Goal: Task Accomplishment & Management: Manage account settings

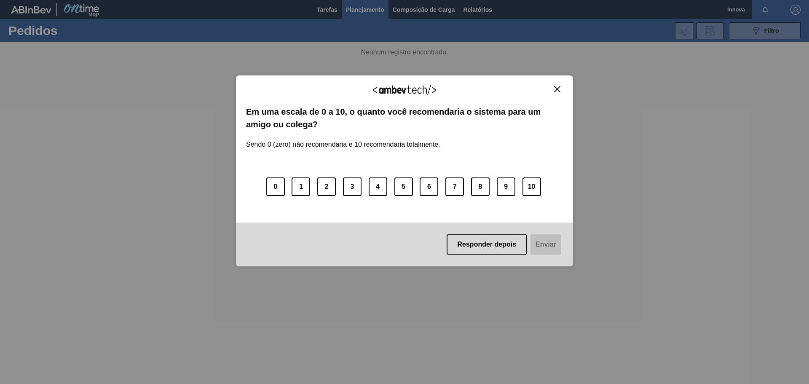
click at [558, 86] on img "Close" at bounding box center [557, 89] width 6 height 6
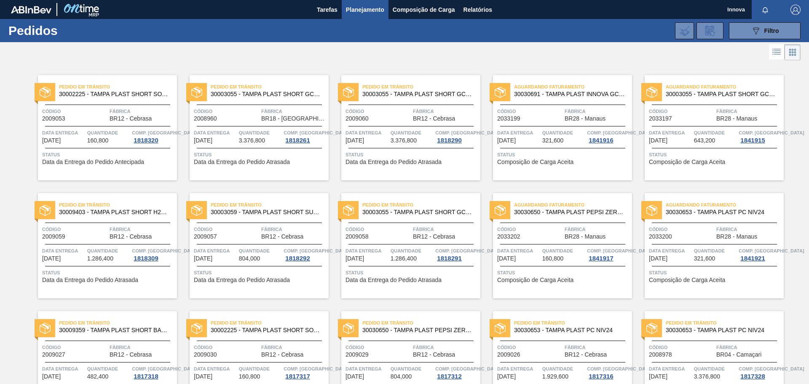
click at [160, 110] on span "Fábrica" at bounding box center [142, 111] width 65 height 8
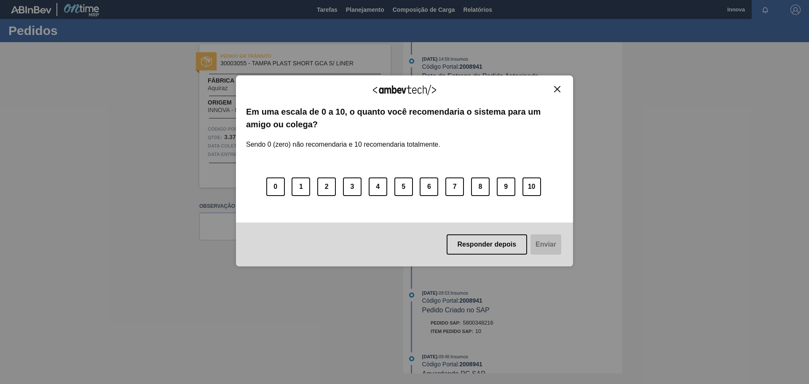
click at [561, 90] on button "Close" at bounding box center [556, 88] width 11 height 7
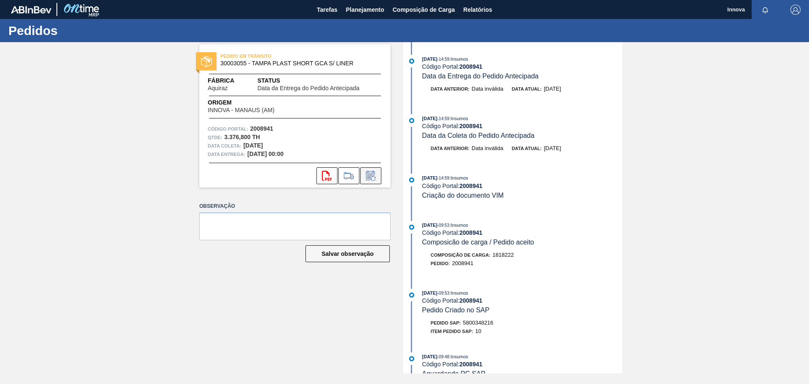
click at [369, 169] on button at bounding box center [370, 175] width 21 height 17
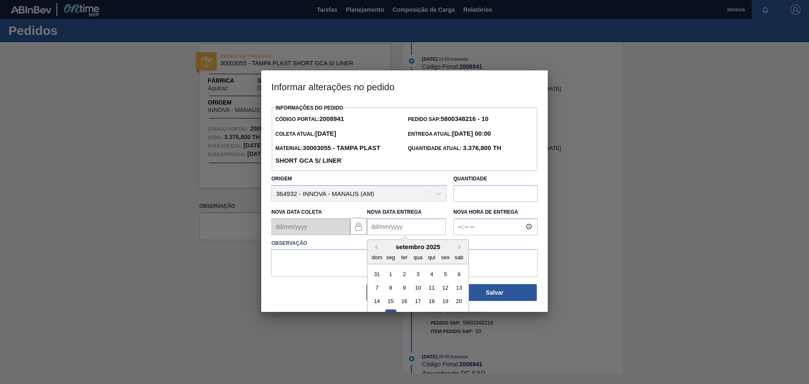
click at [411, 231] on Entrega2008941 "Nova Data Entrega" at bounding box center [406, 226] width 79 height 17
click at [460, 246] on button "Next Month" at bounding box center [461, 247] width 6 height 6
click at [430, 293] on div "9" at bounding box center [431, 287] width 11 height 11
type Entrega2008941 "09/10/2025"
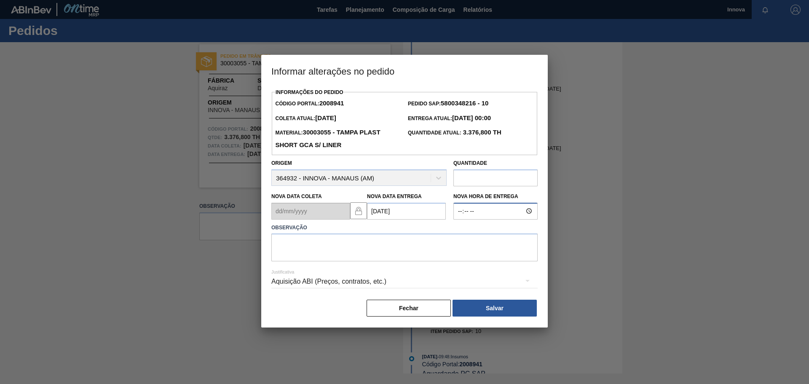
type input "08:00"
type textarea "09/10 08h00"
click at [470, 307] on button "Salvar" at bounding box center [494, 307] width 84 height 17
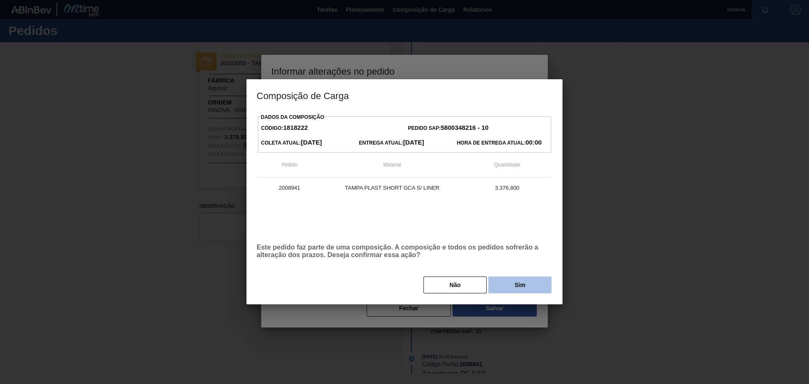
click at [520, 282] on button "Sim" at bounding box center [519, 284] width 63 height 17
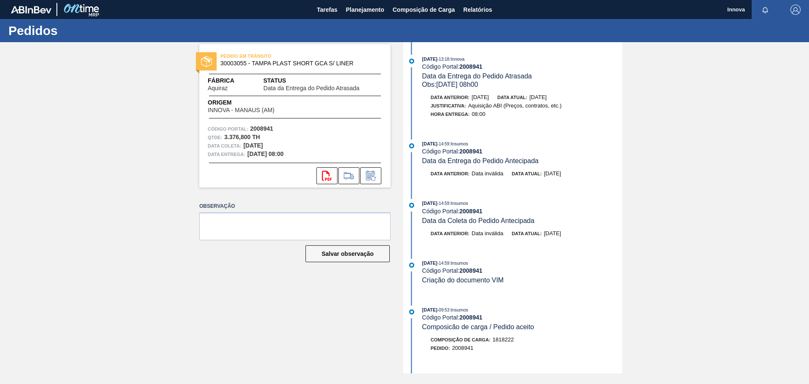
drag, startPoint x: 99, startPoint y: 116, endPoint x: 109, endPoint y: 103, distance: 16.0
click at [99, 116] on div "PEDIDO EM TRÂNSITO 30003055 - TAMPA PLAST SHORT GCA S/ LINER Fábrica Aquiraz St…" at bounding box center [404, 207] width 809 height 331
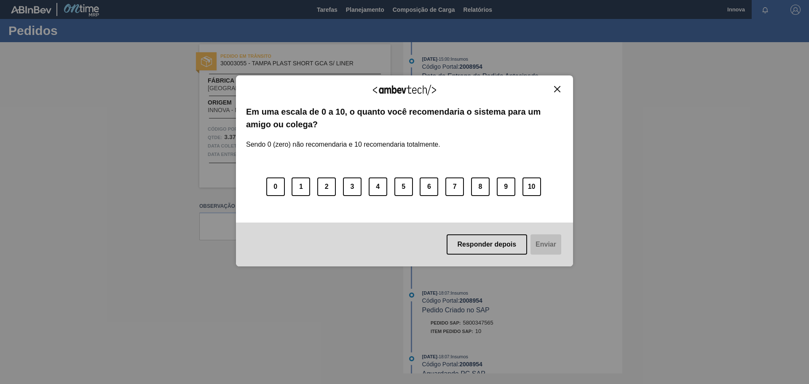
click at [558, 88] on img "Close" at bounding box center [557, 89] width 6 height 6
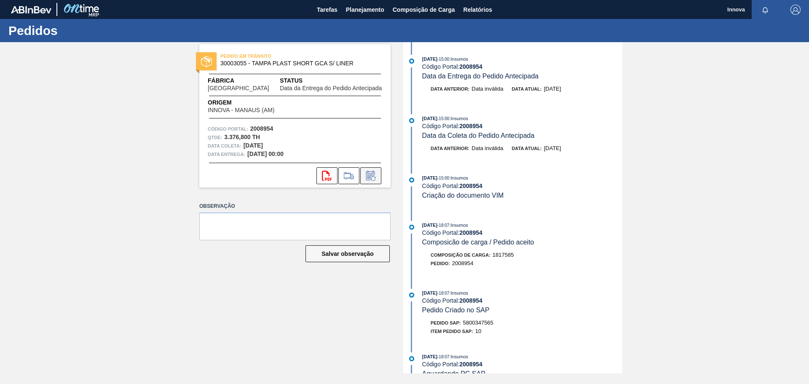
click at [373, 180] on icon at bounding box center [373, 178] width 5 height 5
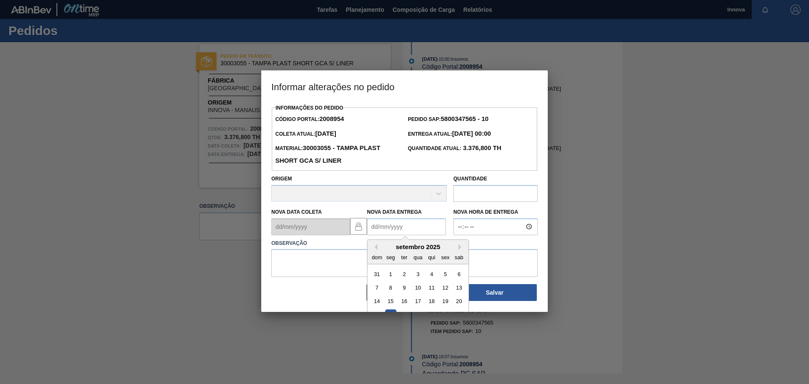
click at [389, 224] on Entrega2008954 "Nova Data Entrega" at bounding box center [406, 226] width 79 height 17
click at [459, 246] on button "Next Month" at bounding box center [461, 247] width 6 height 6
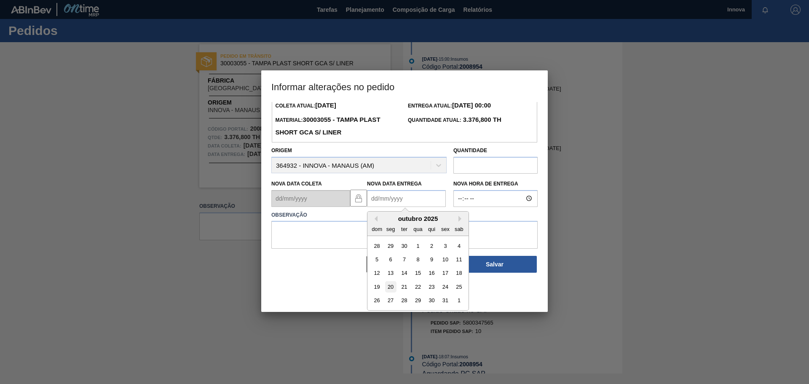
click at [392, 290] on div "20" at bounding box center [390, 286] width 11 height 11
type Entrega2008954 "20/10/2025"
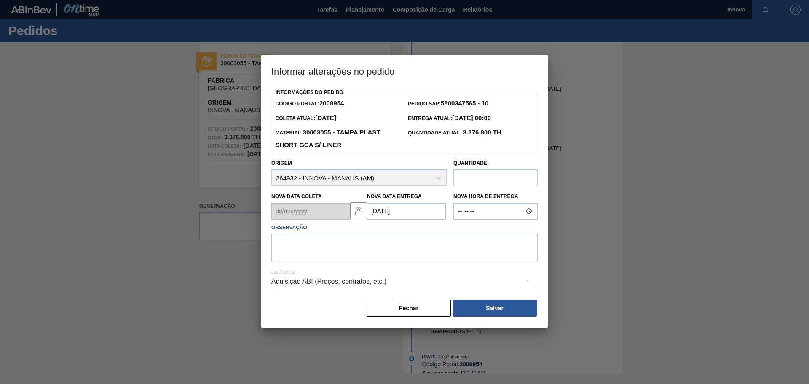
scroll to position [0, 0]
type input "08:00"
type textarea "20/10 08h00"
click at [484, 310] on button "Salvar" at bounding box center [494, 307] width 84 height 17
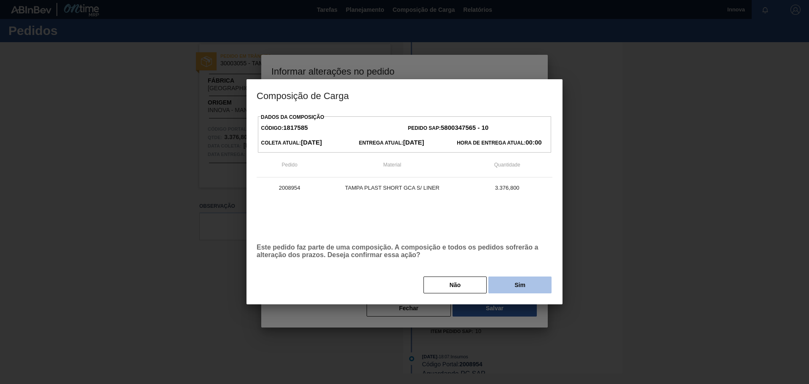
click at [511, 280] on button "Sim" at bounding box center [519, 284] width 63 height 17
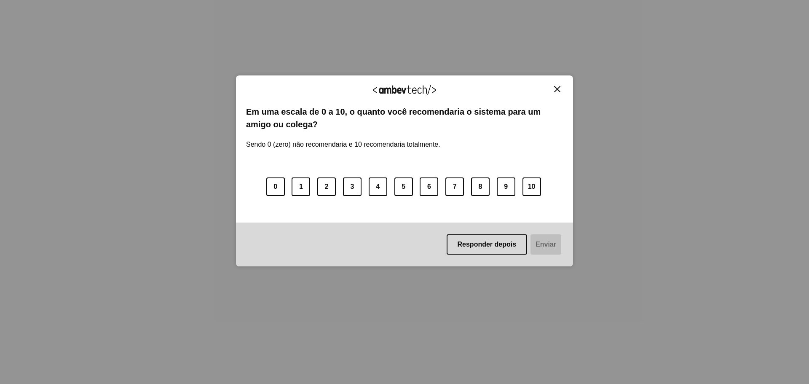
click at [559, 88] on img "Close" at bounding box center [557, 89] width 6 height 6
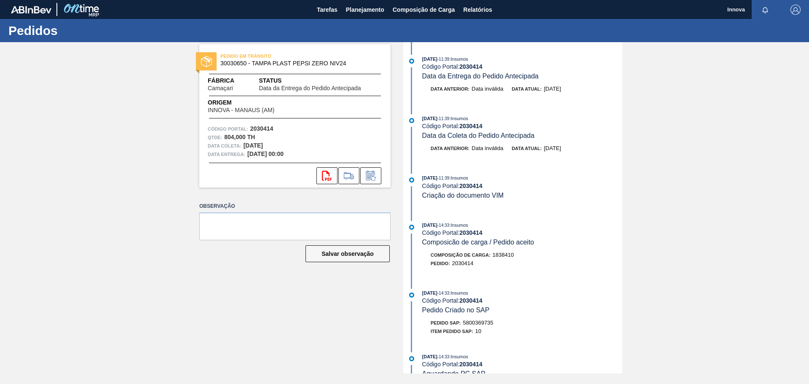
click at [382, 171] on div "svg{fill:#ff0000}" at bounding box center [294, 175] width 191 height 17
click at [374, 176] on icon at bounding box center [370, 176] width 13 height 10
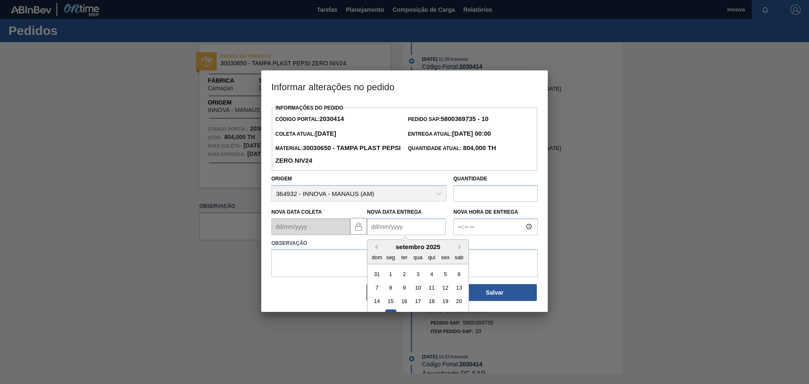
click at [401, 228] on Entrega2030414 "Nova Data Entrega" at bounding box center [406, 226] width 79 height 17
click at [458, 250] on button "Next Month" at bounding box center [461, 247] width 6 height 6
click at [434, 292] on div "9" at bounding box center [431, 287] width 11 height 11
type Entrega2030414 "[DATE]"
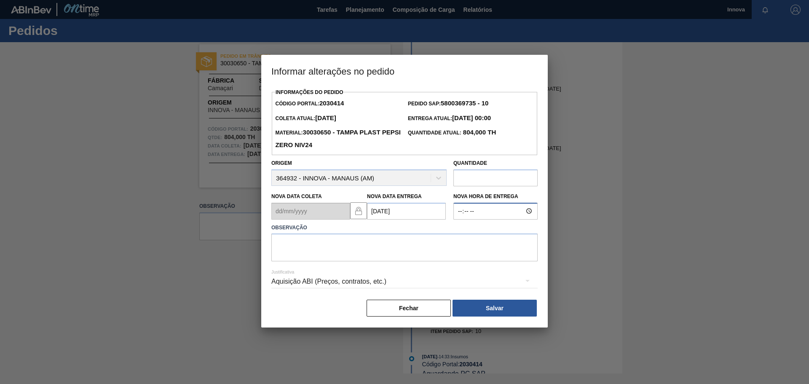
type input "08:00"
type textarea "[DATE] 08h00"
click at [480, 301] on button "Salvar" at bounding box center [494, 307] width 84 height 17
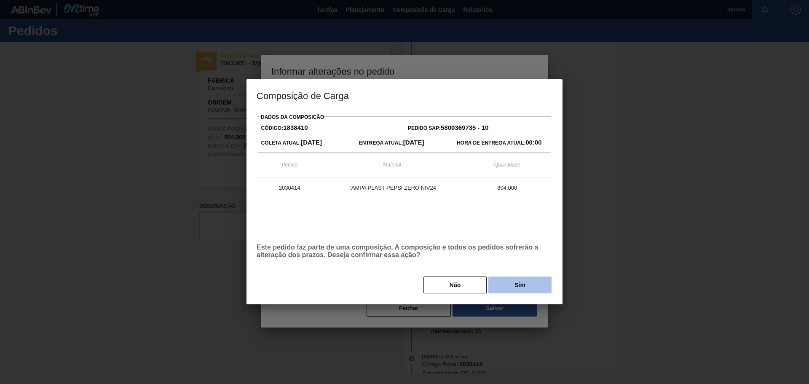
click at [521, 293] on button "Sim" at bounding box center [519, 284] width 63 height 17
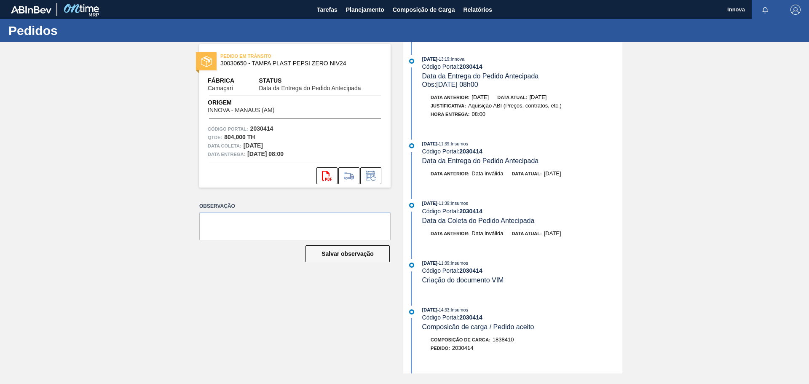
drag, startPoint x: 135, startPoint y: 107, endPoint x: 144, endPoint y: 72, distance: 35.7
click at [135, 107] on div "PEDIDO EM TRÂNSITO 30030650 - TAMPA PLAST PEPSI ZERO NIV24 Fábrica Camaçari Sta…" at bounding box center [404, 207] width 809 height 331
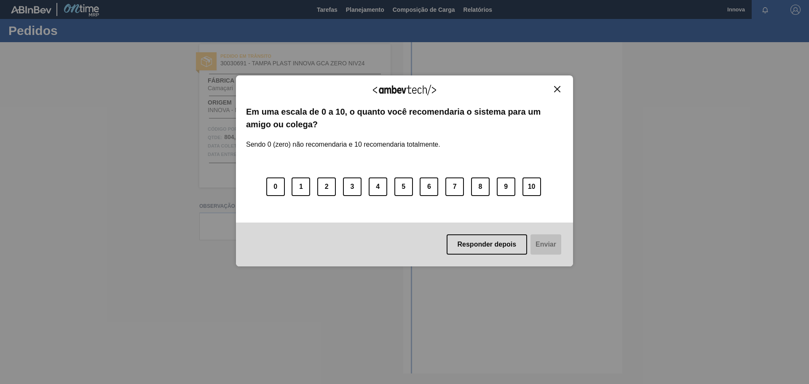
click at [558, 89] on img "Close" at bounding box center [557, 89] width 6 height 6
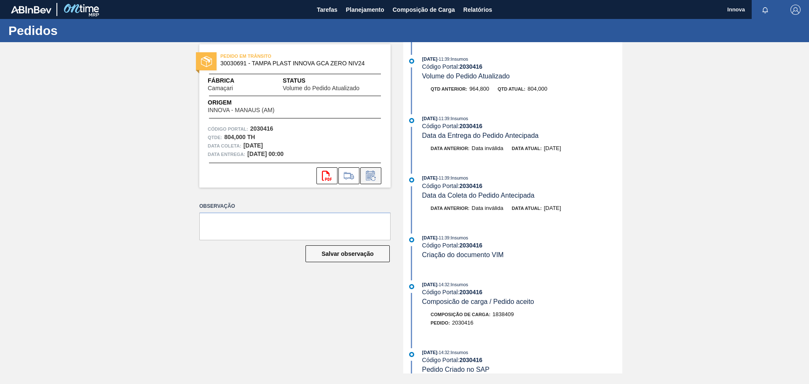
click at [374, 172] on icon at bounding box center [370, 176] width 9 height 10
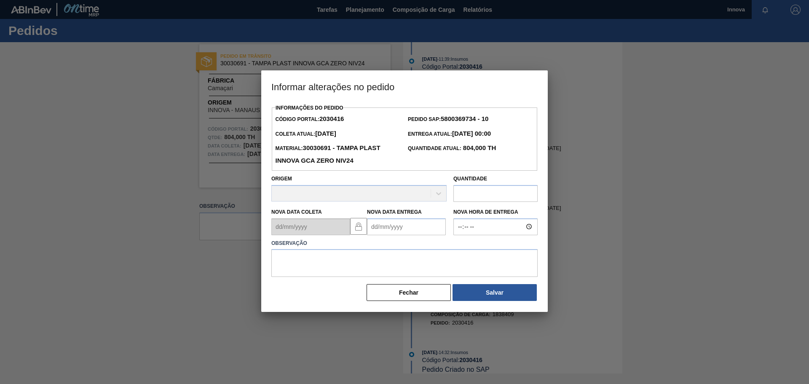
click at [390, 224] on Entrega2030416 "Nova Data Entrega" at bounding box center [406, 226] width 79 height 17
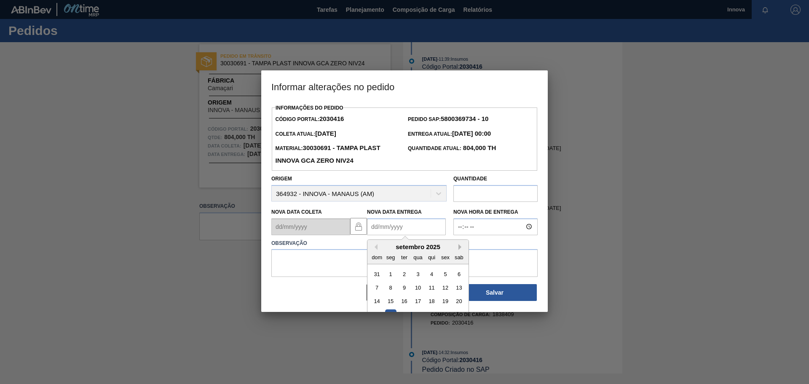
click at [464, 248] on button "Next Month" at bounding box center [461, 247] width 6 height 6
click at [436, 293] on div "9" at bounding box center [431, 287] width 11 height 11
type Entrega2030416 "[DATE]"
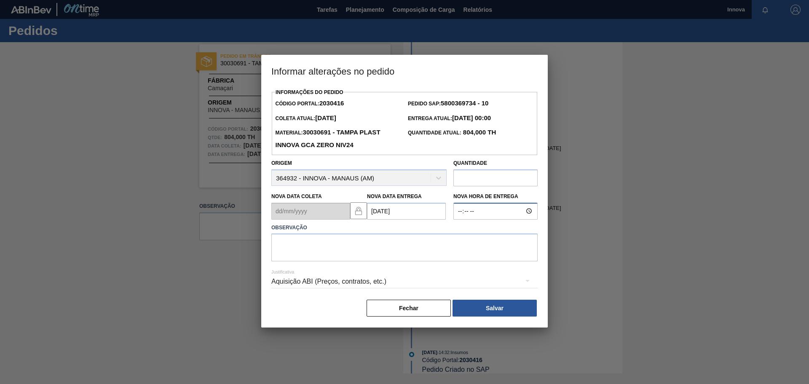
type input "08:00"
type textarea "[DATE] 08h00"
click at [505, 307] on button "Salvar" at bounding box center [494, 307] width 84 height 17
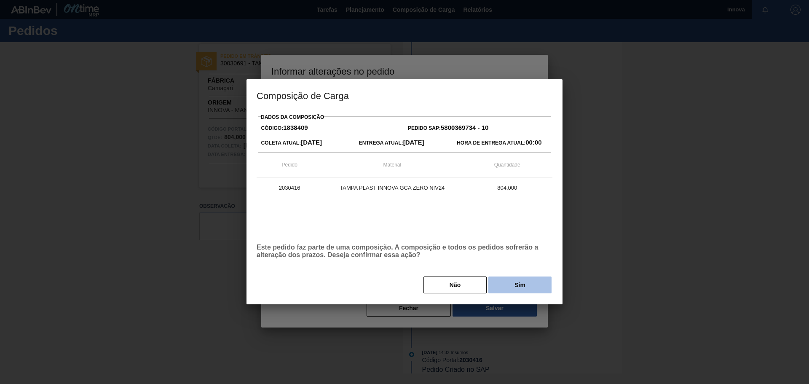
click at [534, 283] on button "Sim" at bounding box center [519, 284] width 63 height 17
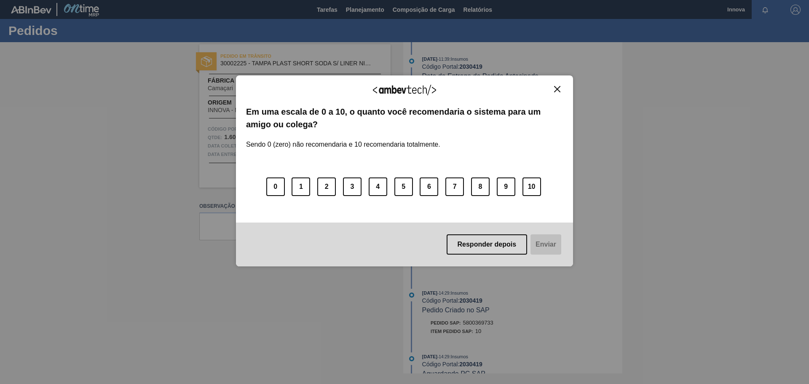
click at [553, 89] on button "Close" at bounding box center [556, 88] width 11 height 7
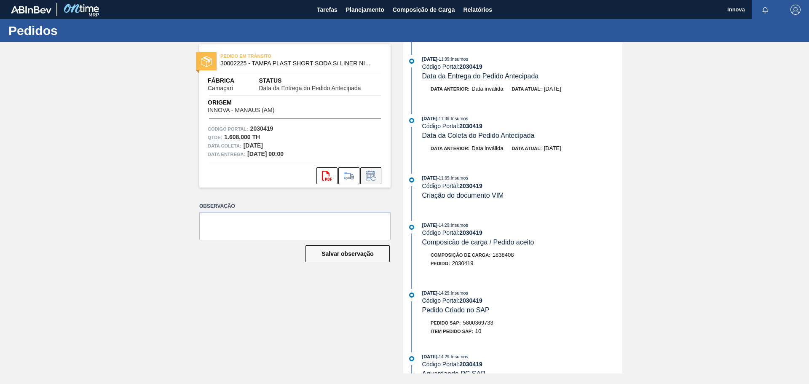
click at [376, 181] on button at bounding box center [370, 175] width 21 height 17
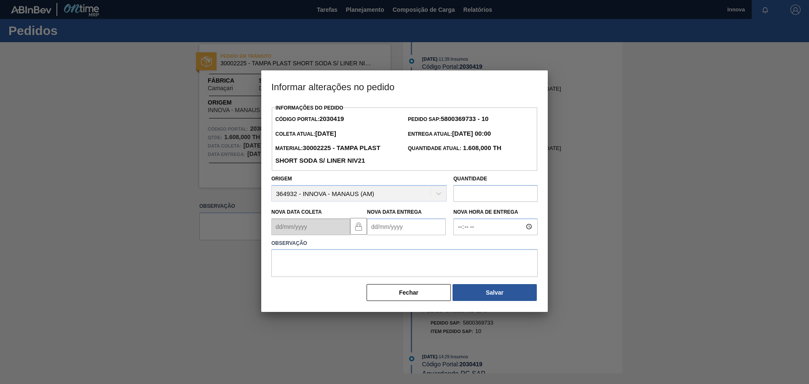
click at [408, 233] on Entrega2030419 "Nova Data Entrega" at bounding box center [406, 226] width 79 height 17
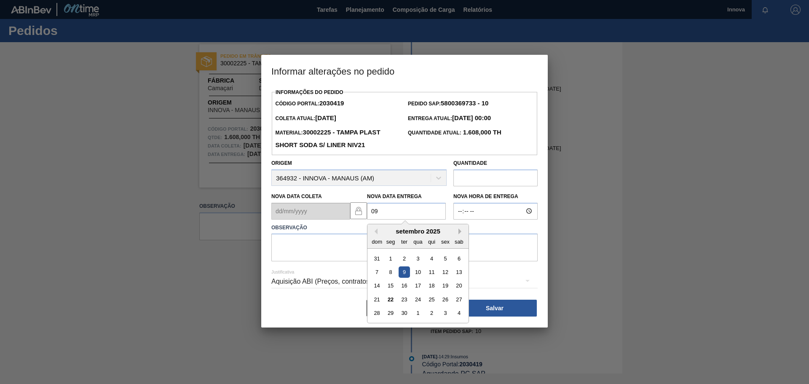
click at [459, 230] on button "Next Month" at bounding box center [461, 231] width 6 height 6
click at [433, 270] on div "9" at bounding box center [431, 271] width 11 height 11
type Entrega2030419 "[DATE]"
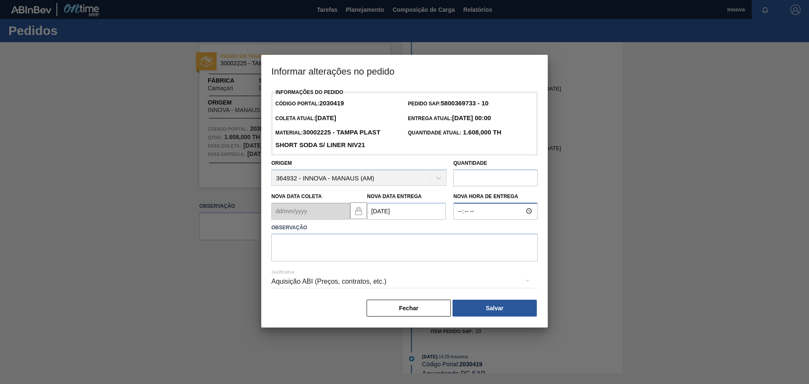
type input "08:00"
click at [500, 251] on textarea at bounding box center [404, 247] width 266 height 28
type textarea "09/10 08h00"
click at [510, 309] on button "Salvar" at bounding box center [494, 307] width 84 height 17
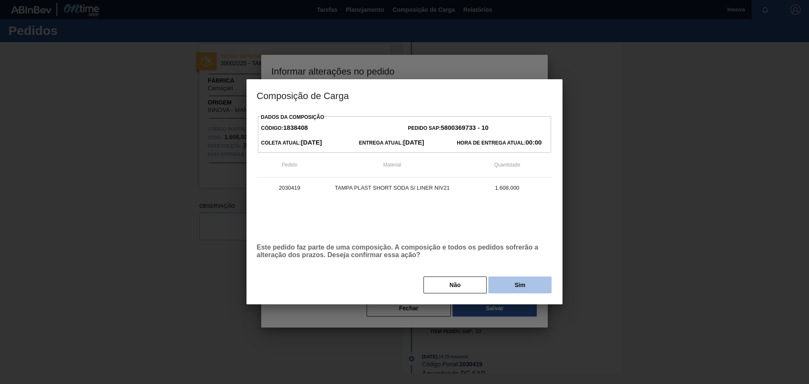
click at [521, 282] on button "Sim" at bounding box center [519, 284] width 63 height 17
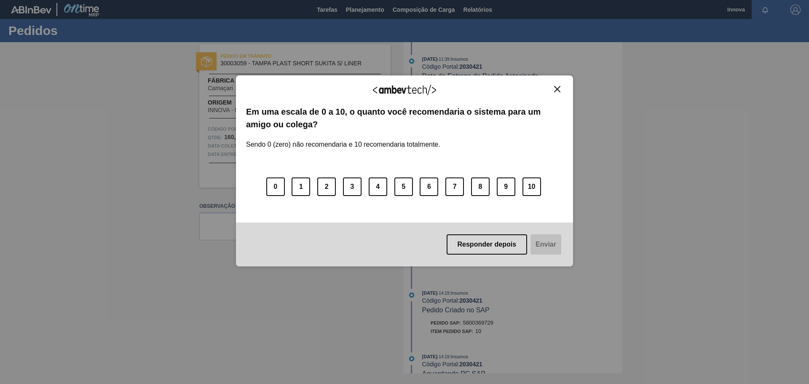
click at [565, 88] on div "Agradecemos seu feedback! Em uma escala de 0 a 10, o quanto você recomendaria o…" at bounding box center [404, 170] width 337 height 191
click at [557, 89] on img "Close" at bounding box center [557, 89] width 6 height 6
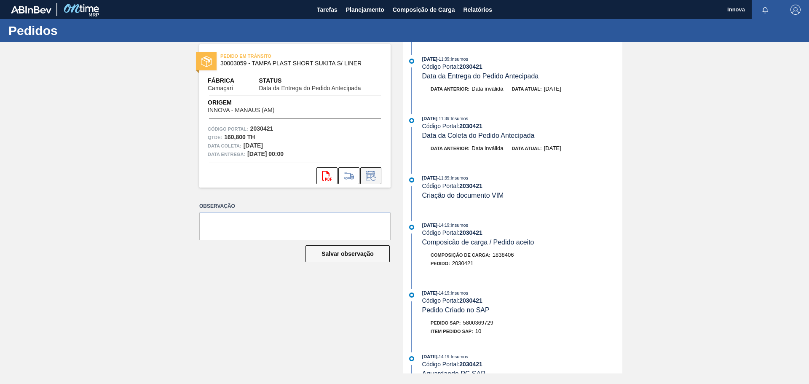
click at [376, 169] on button at bounding box center [370, 175] width 21 height 17
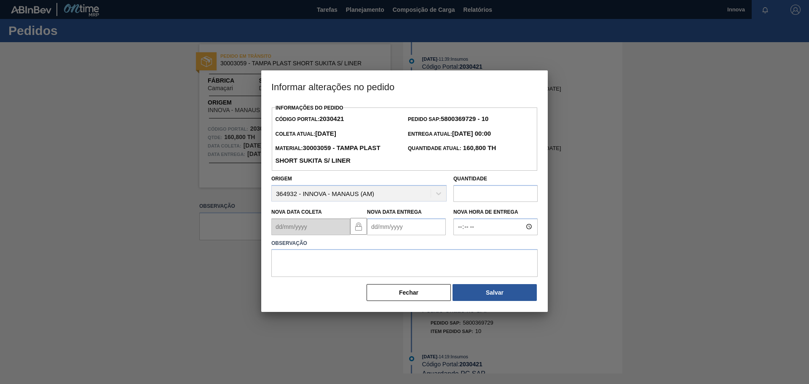
click at [393, 234] on Entrega2030421 "Nova Data Entrega" at bounding box center [406, 226] width 79 height 17
click at [460, 247] on button "Next Month" at bounding box center [461, 247] width 6 height 6
click at [432, 289] on div "9" at bounding box center [431, 287] width 11 height 11
type Entrega2030421 "09/10/2025"
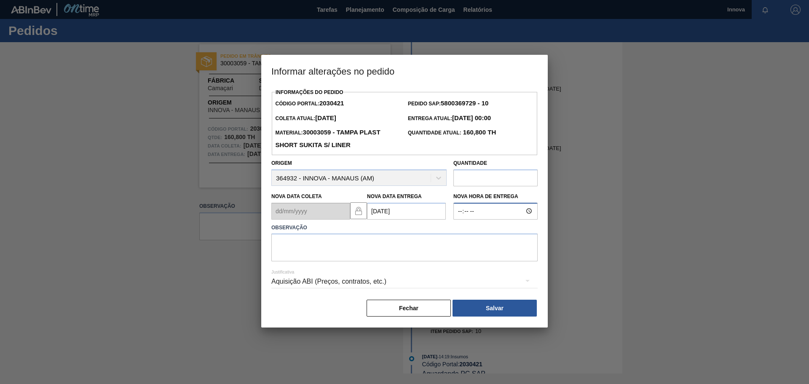
type input "08:00"
type textarea "09/10 08h00"
click at [477, 306] on button "Salvar" at bounding box center [494, 307] width 84 height 17
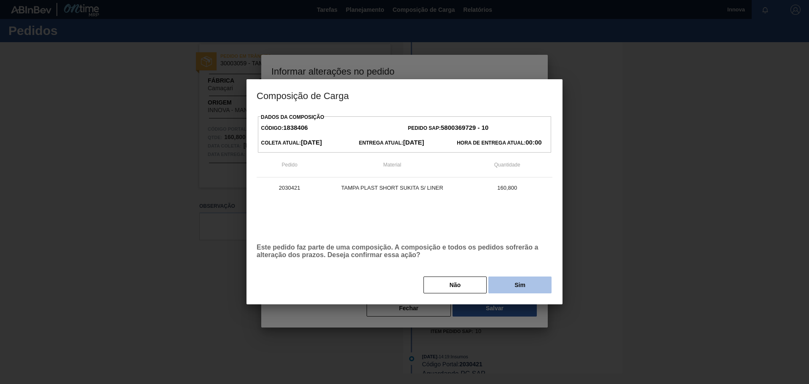
click at [510, 281] on button "Sim" at bounding box center [519, 284] width 63 height 17
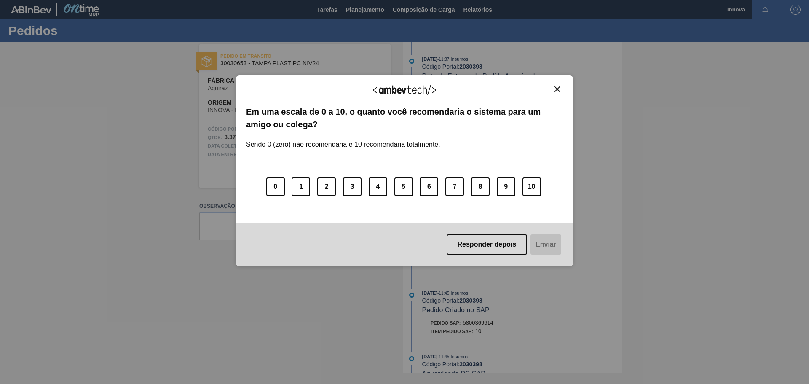
click at [558, 90] on img "Close" at bounding box center [557, 89] width 6 height 6
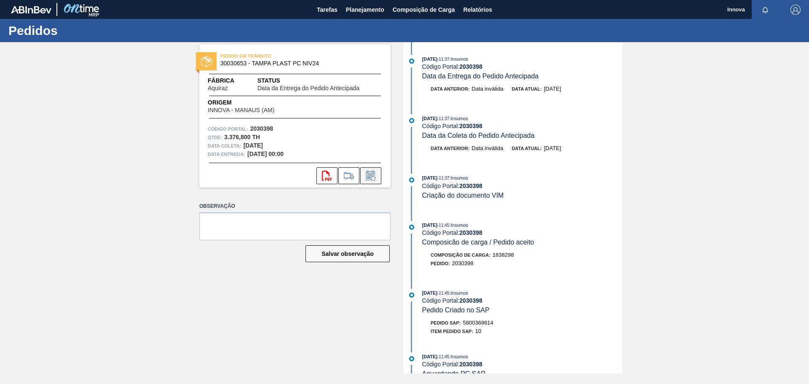
click at [370, 175] on icon at bounding box center [370, 176] width 13 height 10
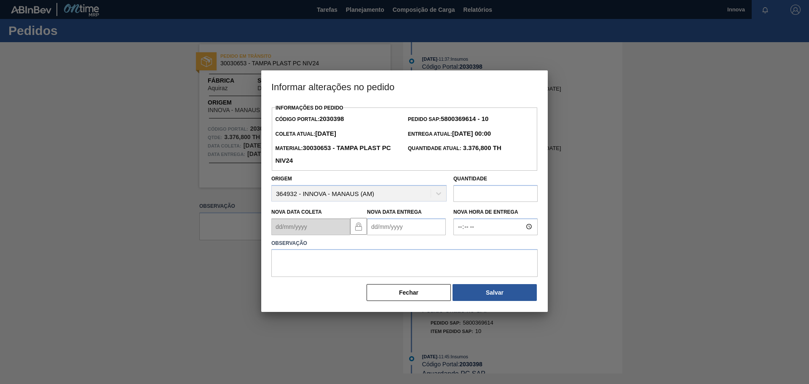
click at [412, 227] on Entrega2030398 "Nova Data Entrega" at bounding box center [406, 226] width 79 height 17
click at [460, 249] on button "Next Month" at bounding box center [461, 247] width 6 height 6
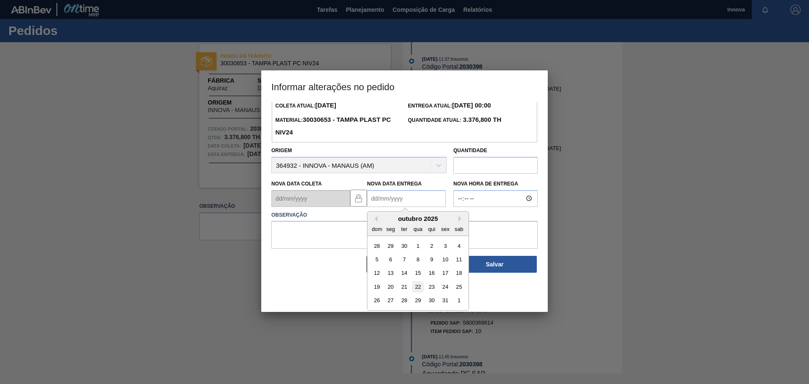
click at [419, 289] on div "22" at bounding box center [417, 286] width 11 height 11
type Entrega2030398 "[DATE]"
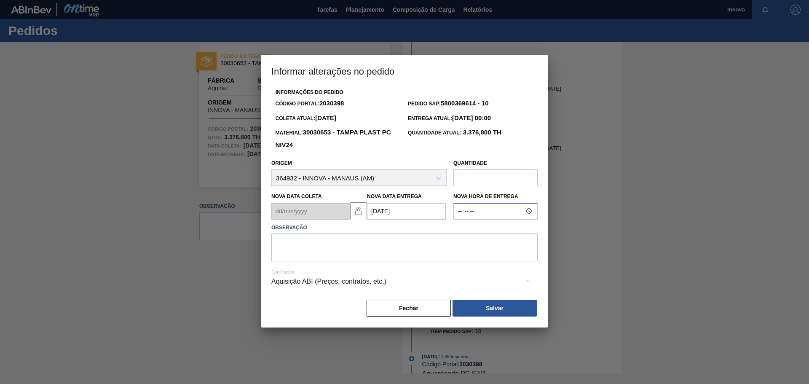
type input "08:00"
type textarea "[DATE] 08h00"
click at [516, 302] on button "Salvar" at bounding box center [494, 307] width 84 height 17
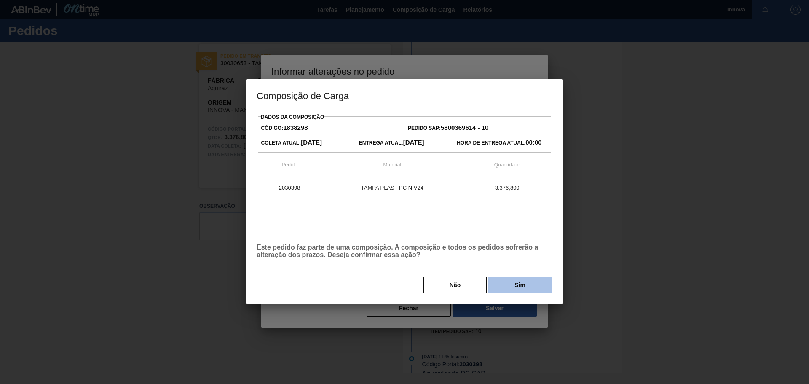
click at [521, 282] on button "Sim" at bounding box center [519, 284] width 63 height 17
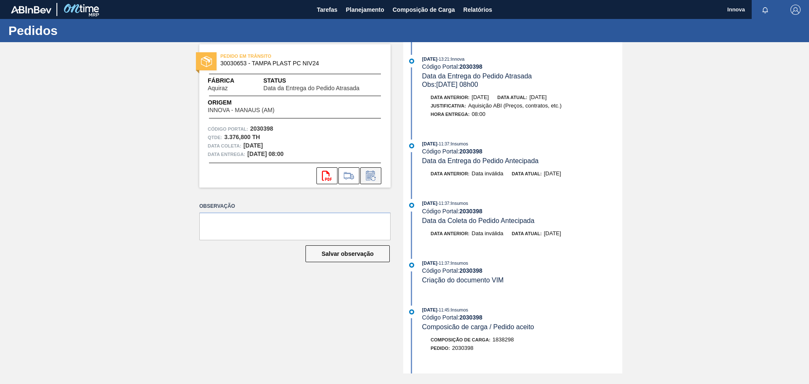
click at [368, 174] on icon at bounding box center [370, 176] width 13 height 10
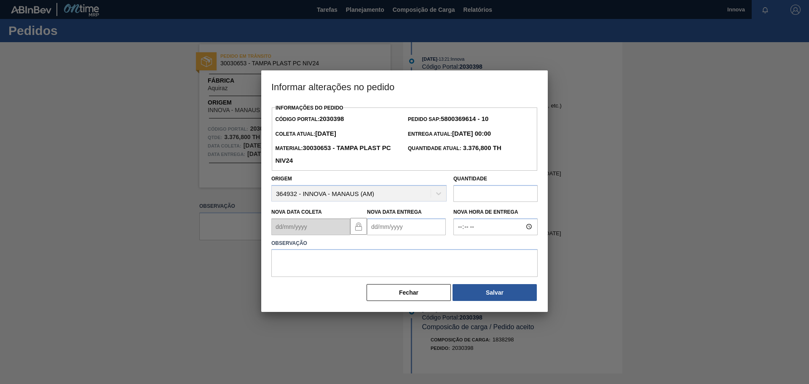
click at [406, 225] on Entrega2030398 "Nova Data Entrega" at bounding box center [406, 226] width 79 height 17
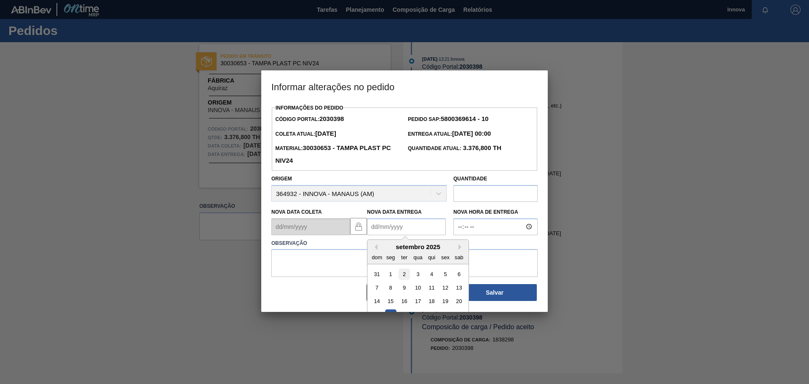
scroll to position [28, 0]
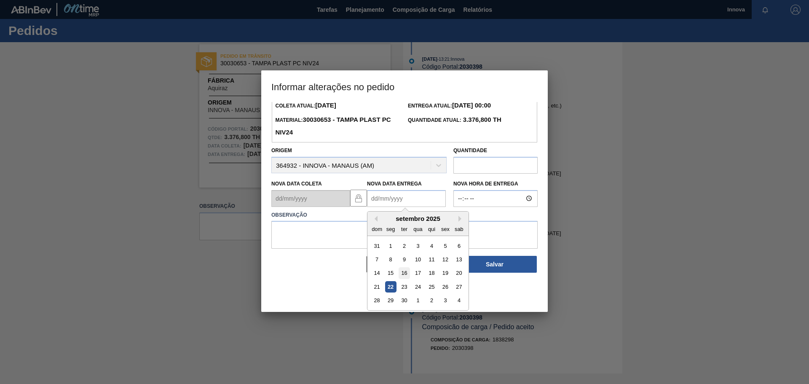
click at [410, 274] on div "14 15 16 17 18 19 20" at bounding box center [418, 272] width 96 height 13
click at [406, 274] on div "16" at bounding box center [403, 272] width 11 height 11
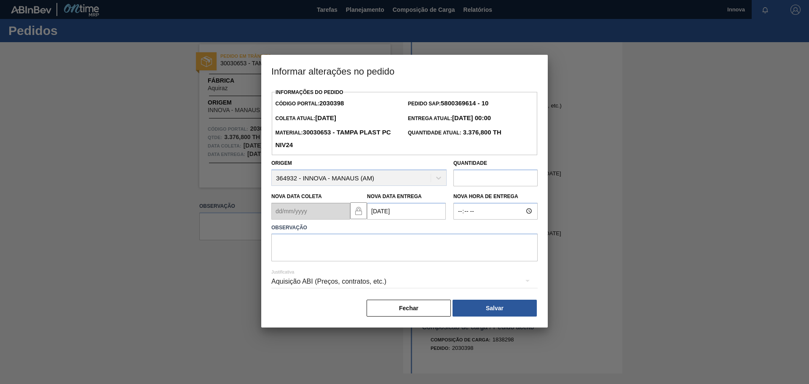
scroll to position [0, 0]
click at [400, 221] on div "Observação" at bounding box center [404, 240] width 273 height 42
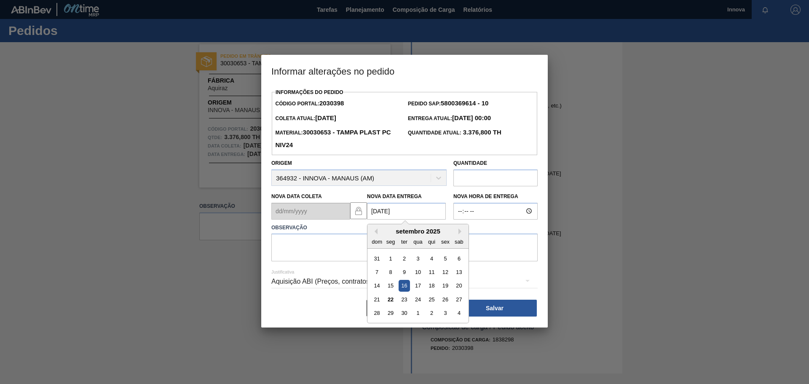
click at [403, 215] on Entrega2030398 "16/09/2025" at bounding box center [406, 211] width 79 height 17
click at [460, 234] on button "Next Month" at bounding box center [461, 231] width 6 height 6
click at [429, 286] on div "16" at bounding box center [431, 285] width 11 height 11
type Entrega2030398 "[DATE]"
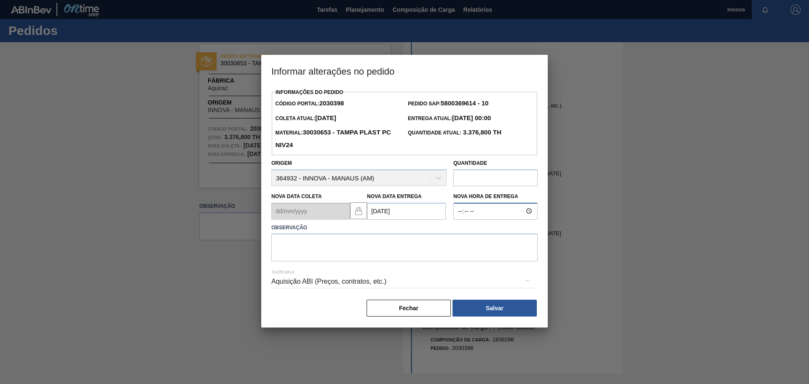
type input "08:00"
type textarea "[DATE] 08h00"
click at [504, 315] on button "Salvar" at bounding box center [494, 307] width 84 height 17
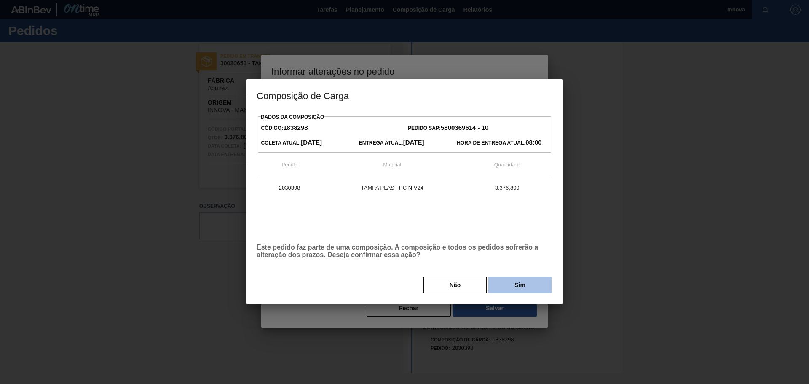
click at [514, 286] on button "Sim" at bounding box center [519, 284] width 63 height 17
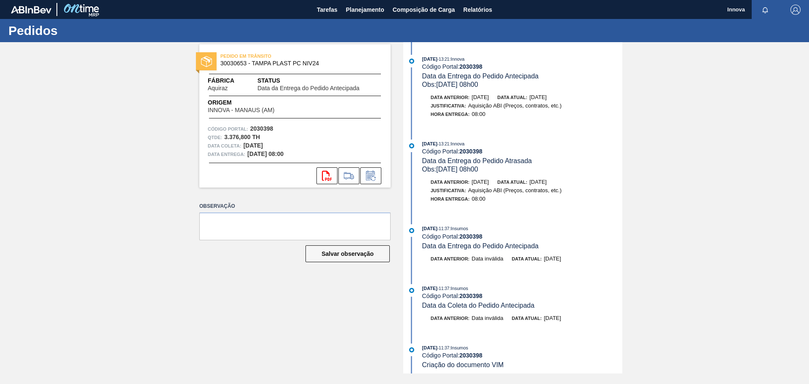
click at [251, 193] on div "PEDIDO EM TRÂNSITO 30030653 - TAMPA PLAST PC NIV24 Fábrica Aquiraz Status Data …" at bounding box center [289, 207] width 204 height 331
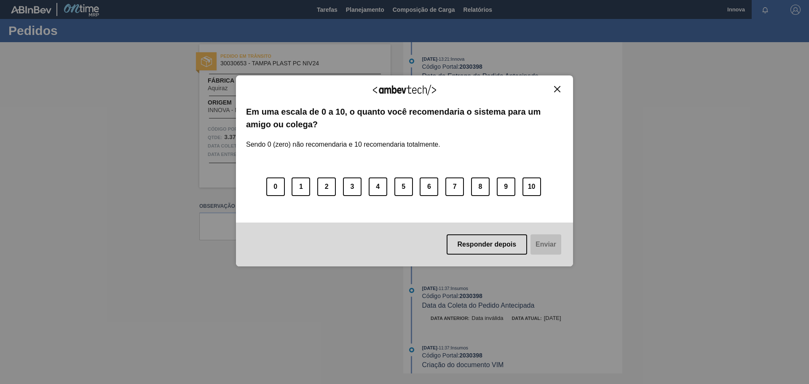
click at [556, 89] on img "Close" at bounding box center [557, 89] width 6 height 6
click at [556, 92] on img "Close" at bounding box center [557, 89] width 6 height 6
